Goal: Entertainment & Leisure: Consume media (video, audio)

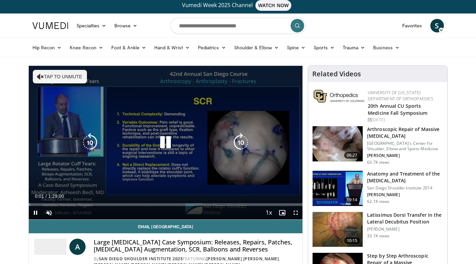
click at [57, 77] on button "Tap to unmute" at bounding box center [60, 77] width 54 height 14
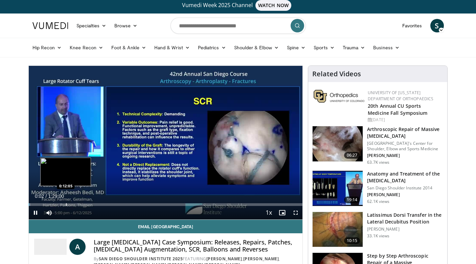
click at [66, 204] on div "Progress Bar" at bounding box center [66, 205] width 1 height 3
click at [65, 204] on div "Progress Bar" at bounding box center [65, 205] width 1 height 3
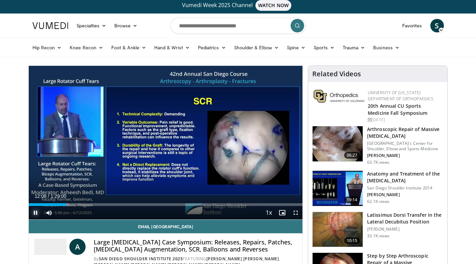
click at [34, 213] on video-js "**********" at bounding box center [166, 143] width 274 height 154
click at [35, 211] on span "Video Player" at bounding box center [36, 213] width 14 height 14
click at [37, 209] on span "Video Player" at bounding box center [36, 213] width 14 height 14
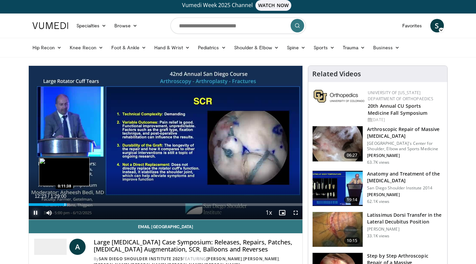
click at [65, 205] on div "Progress Bar" at bounding box center [65, 205] width 1 height 3
click at [63, 205] on div "Progress Bar" at bounding box center [63, 205] width 1 height 3
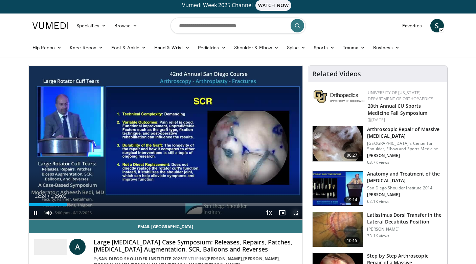
click at [297, 213] on span "Video Player" at bounding box center [296, 213] width 14 height 14
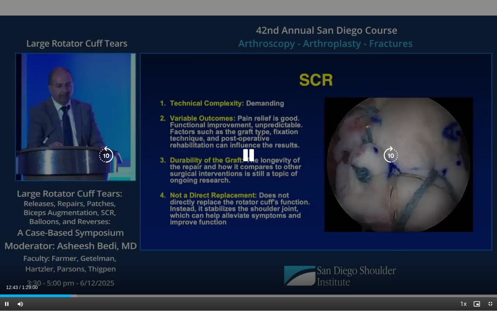
click at [390, 157] on icon "Video Player" at bounding box center [390, 155] width 19 height 19
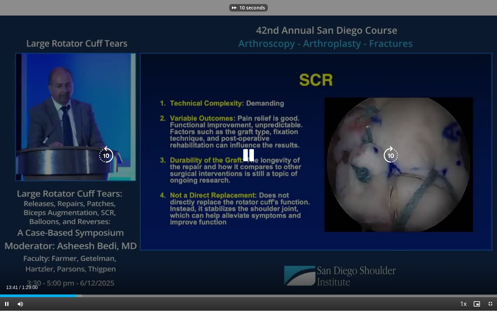
click at [390, 157] on icon "Video Player" at bounding box center [390, 155] width 19 height 19
click at [389, 156] on icon "Video Player" at bounding box center [390, 155] width 19 height 19
click at [390, 153] on icon "Video Player" at bounding box center [390, 155] width 19 height 19
click at [390, 154] on icon "Video Player" at bounding box center [390, 155] width 19 height 19
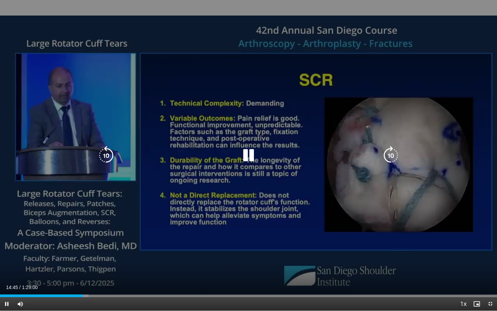
click at [390, 154] on icon "Video Player" at bounding box center [390, 155] width 19 height 19
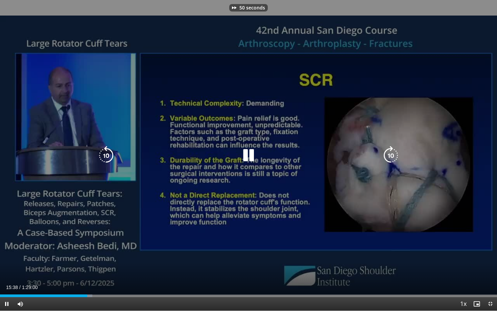
click at [390, 154] on icon "Video Player" at bounding box center [390, 155] width 19 height 19
click at [108, 156] on icon "Video Player" at bounding box center [106, 155] width 19 height 19
click at [389, 160] on icon "Video Player" at bounding box center [390, 155] width 19 height 19
click at [390, 157] on icon "Video Player" at bounding box center [390, 155] width 19 height 19
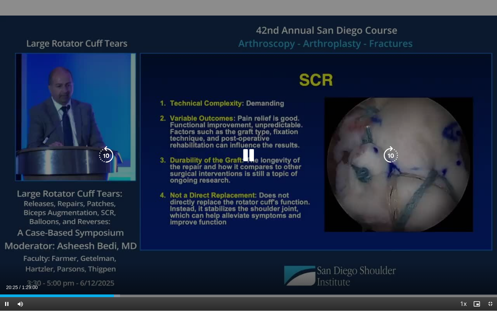
click at [390, 154] on icon "Video Player" at bounding box center [390, 155] width 19 height 19
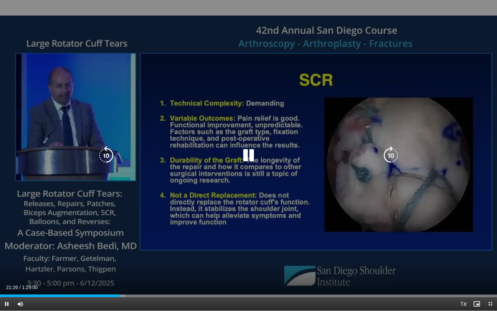
click at [389, 154] on icon "Video Player" at bounding box center [390, 155] width 19 height 19
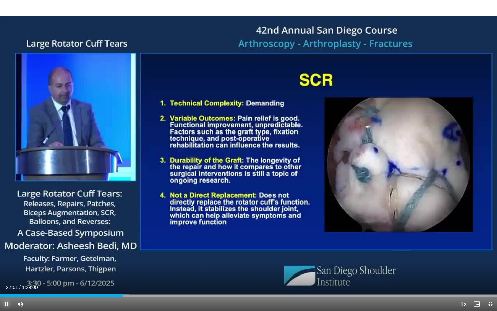
click at [6, 264] on span "Video Player" at bounding box center [7, 304] width 14 height 14
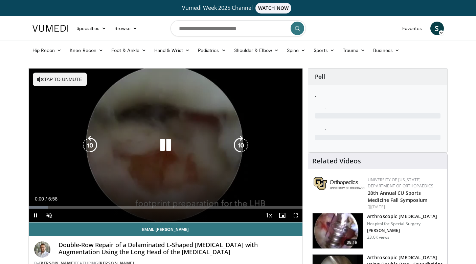
scroll to position [13, 0]
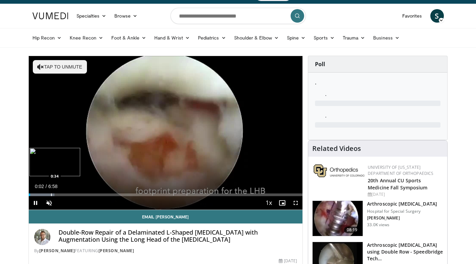
click at [51, 193] on div "Loaded : 9.47% 0:02 0:34" at bounding box center [166, 193] width 274 height 6
click at [71, 194] on div "Progress Bar" at bounding box center [71, 195] width 1 height 3
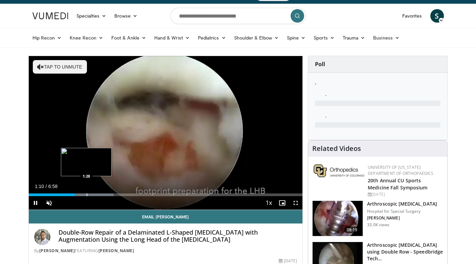
click at [87, 194] on div "Progress Bar" at bounding box center [87, 195] width 1 height 3
click at [98, 194] on div "Progress Bar" at bounding box center [98, 195] width 1 height 3
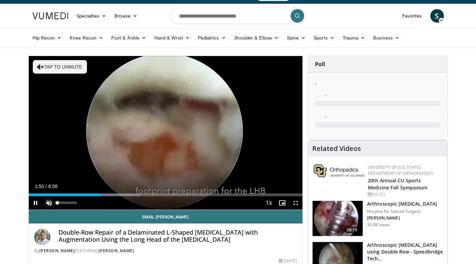
click at [50, 202] on span "Video Player" at bounding box center [49, 203] width 14 height 14
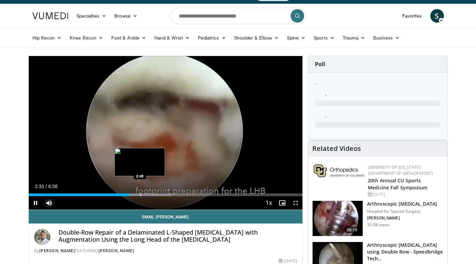
click at [140, 194] on div "Progress Bar" at bounding box center [140, 195] width 1 height 3
click at [132, 194] on div "Progress Bar" at bounding box center [132, 195] width 1 height 3
